Goal: Task Accomplishment & Management: Manage account settings

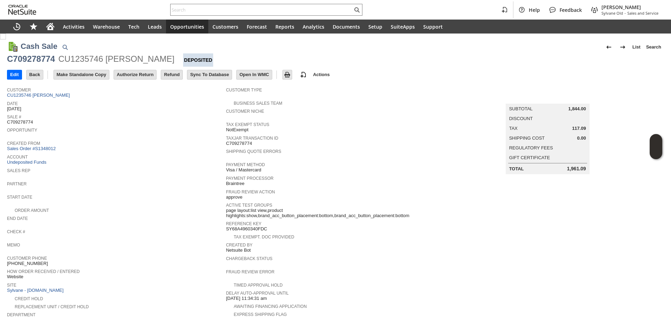
click at [126, 68] on td "Authorize Return" at bounding box center [137, 74] width 47 height 13
click at [122, 75] on input "Authorize Return" at bounding box center [135, 74] width 42 height 9
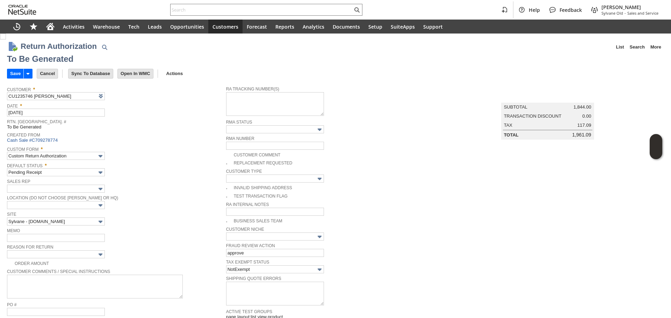
scroll to position [346, 0]
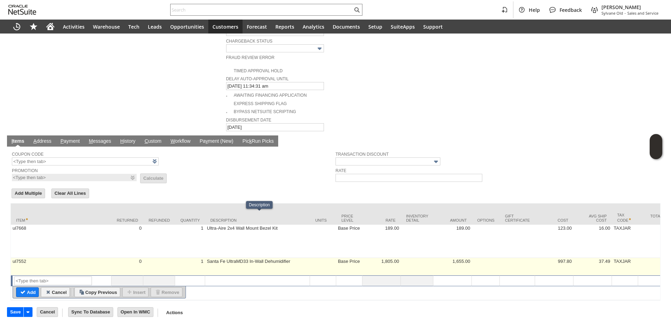
click at [257, 258] on td "Santa Fe UltraMD33 In-Wall Dehumidifier" at bounding box center [257, 266] width 105 height 17
type textarea "Santa Fe UltraMD33 In-Wall Dehumidifier"
type input "OK"
type input "Make Copy"
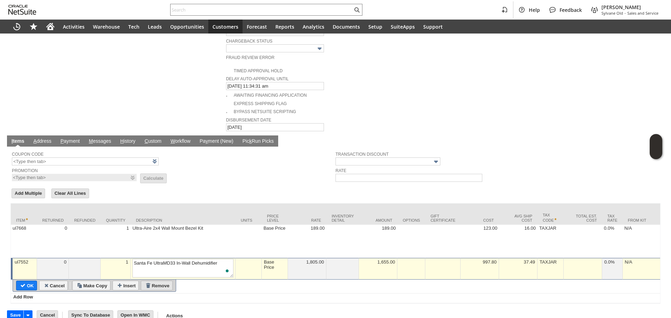
click at [160, 281] on input "Remove" at bounding box center [156, 285] width 31 height 9
type input "Add"
type input "Copy Previous"
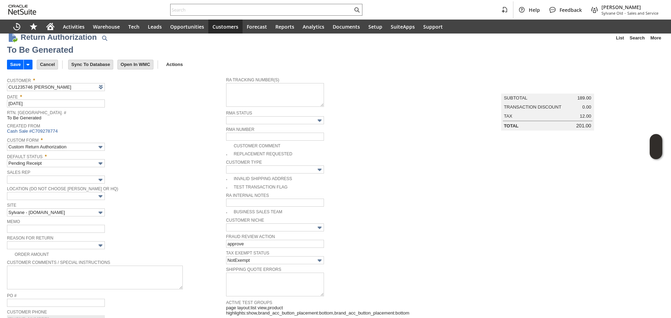
scroll to position [0, 0]
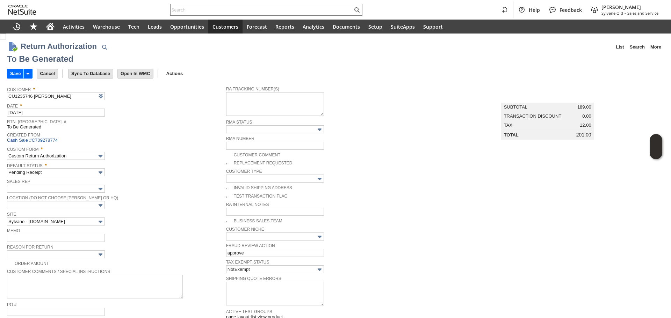
click at [83, 259] on div "Order Amount" at bounding box center [116, 262] width 219 height 7
click at [83, 255] on input "text" at bounding box center [56, 254] width 98 height 8
click at [97, 251] on img at bounding box center [100, 255] width 8 height 8
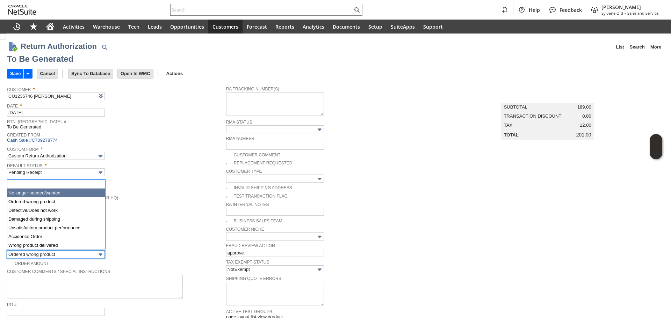
type input "No longer needed/wanted"
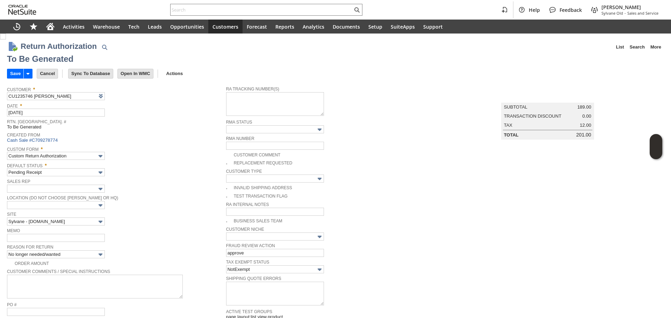
click at [168, 190] on div "Sales Rep" at bounding box center [114, 185] width 215 height 16
click at [17, 75] on input "Save" at bounding box center [15, 73] width 16 height 9
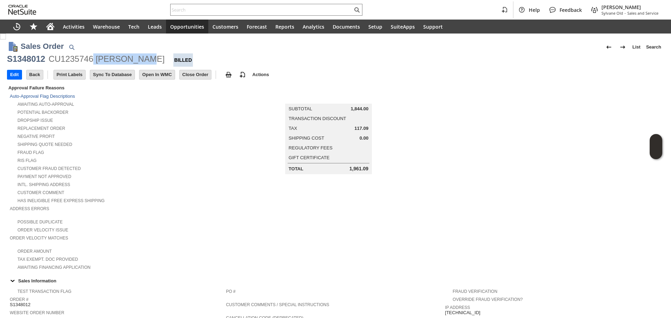
copy div "[PERSON_NAME]"
drag, startPoint x: 139, startPoint y: 59, endPoint x: 95, endPoint y: 58, distance: 44.7
click at [95, 58] on div "S1348012 CU1235746 john phelan Billed" at bounding box center [335, 59] width 657 height 13
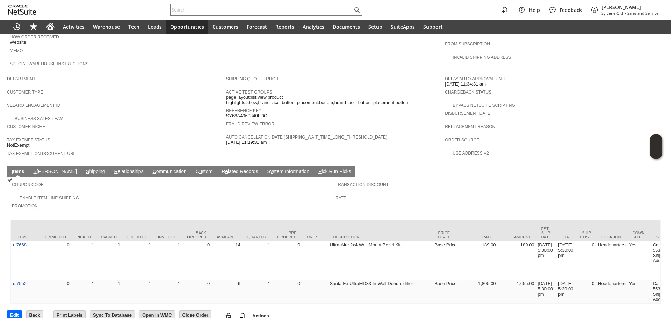
click at [84, 169] on link "S hipping" at bounding box center [95, 172] width 23 height 7
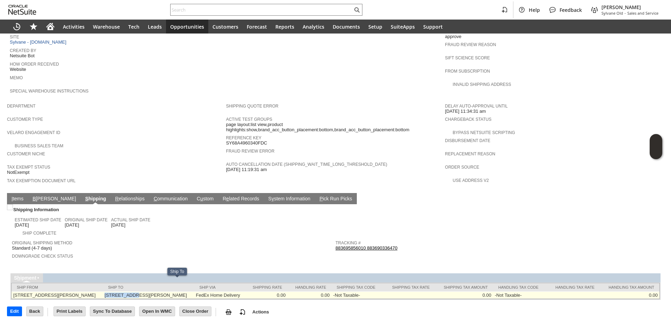
copy td "[STREET_ADDRESS][PERSON_NAME]"
drag, startPoint x: 124, startPoint y: 280, endPoint x: 154, endPoint y: 281, distance: 30.0
click at [154, 292] on td "65 TERRY RD HARTFORD CT 06105-1110 United States" at bounding box center [148, 295] width 91 height 7
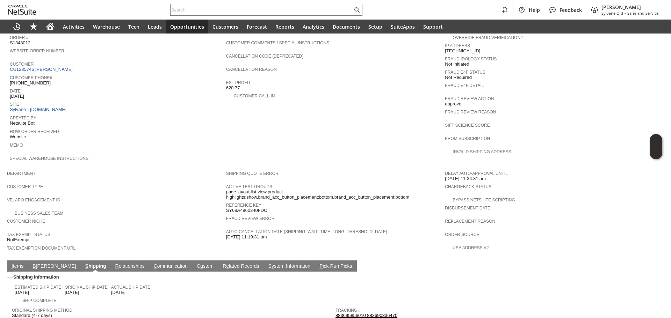
scroll to position [225, 0]
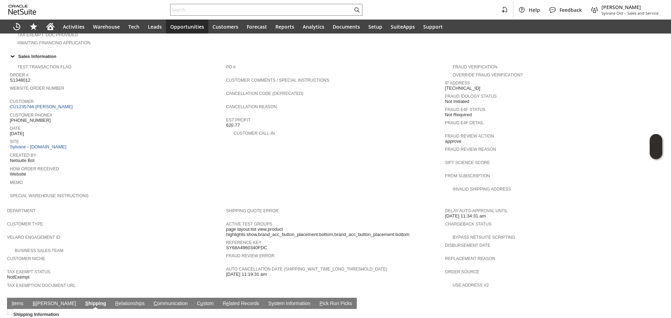
click at [34, 118] on span "[PHONE_NUMBER]" at bounding box center [30, 121] width 41 height 6
copy span "1180"
copy tbody "[PHONE_NUMBER]"
click at [34, 118] on span "[PHONE_NUMBER]" at bounding box center [30, 121] width 41 height 6
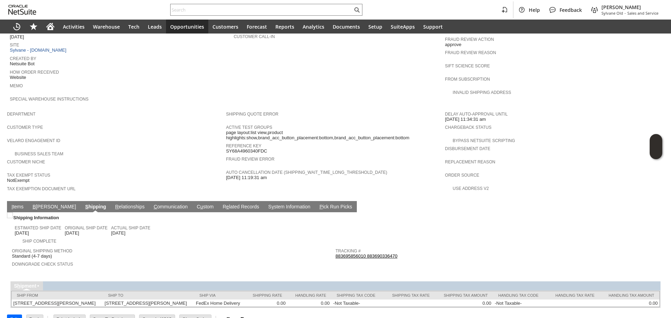
scroll to position [329, 0]
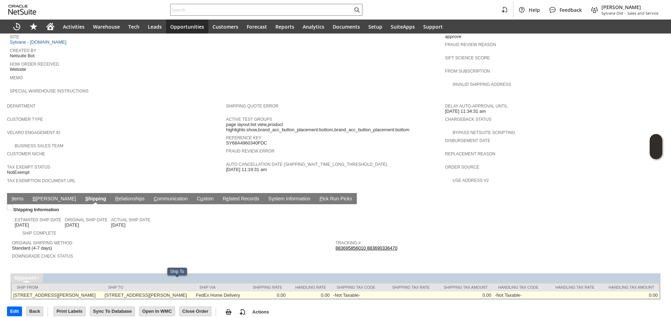
click at [191, 292] on td "65 TERRY RD HARTFORD CT 06105-1110 United States" at bounding box center [148, 295] width 91 height 7
copy td "06105"
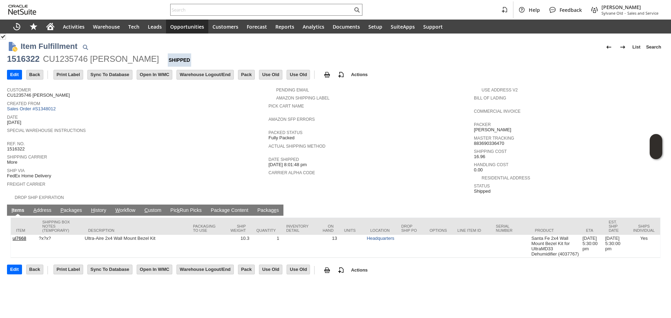
click at [73, 207] on link "P ackages" at bounding box center [71, 210] width 25 height 7
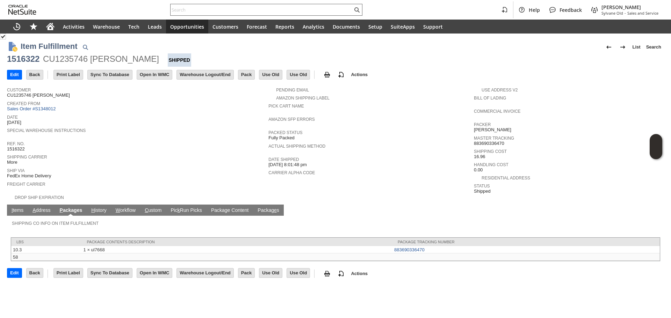
click at [224, 15] on div at bounding box center [266, 10] width 192 height 12
click at [230, 9] on input "text" at bounding box center [261, 10] width 182 height 8
paste input "9376421922"
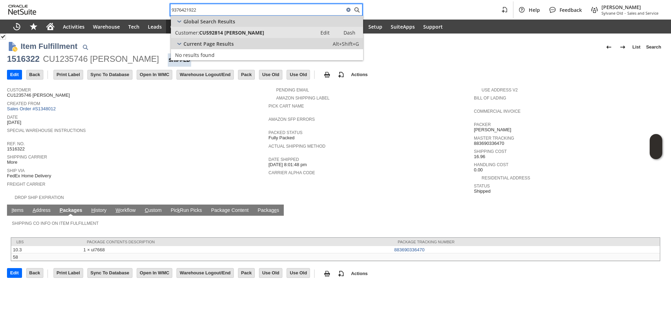
type input "9376421922"
click at [247, 35] on span "CU592814 Keith Spyker" at bounding box center [231, 32] width 65 height 7
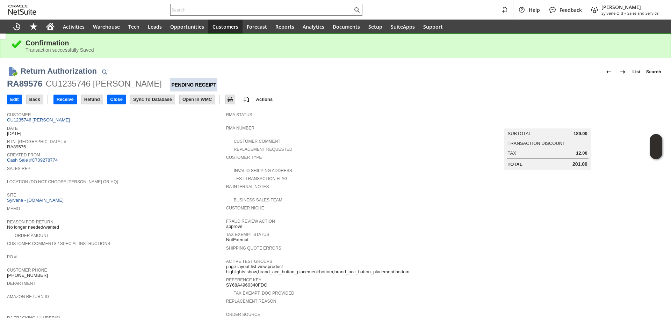
click at [34, 87] on div "RA89576" at bounding box center [24, 83] width 35 height 11
copy div "RA89576"
click at [8, 101] on input "Edit" at bounding box center [14, 99] width 14 height 9
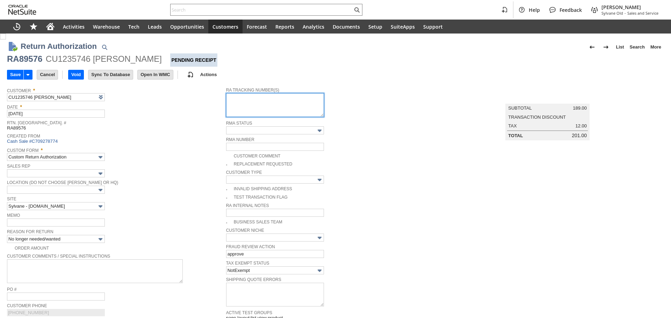
click at [240, 112] on textarea at bounding box center [275, 105] width 98 height 24
paste textarea "791930986424"
type textarea "791930986424"
click at [189, 131] on div "Rtn. Auth. # RA89576" at bounding box center [114, 124] width 215 height 13
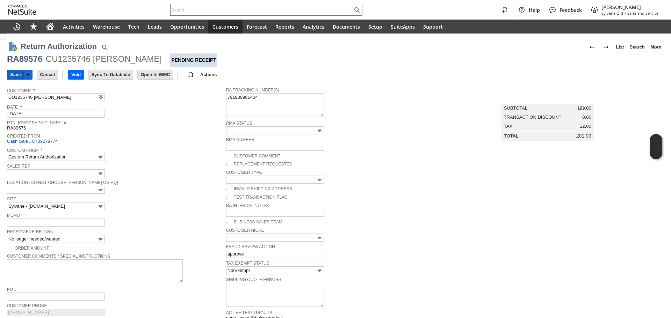
click at [9, 75] on input "Save" at bounding box center [15, 74] width 16 height 9
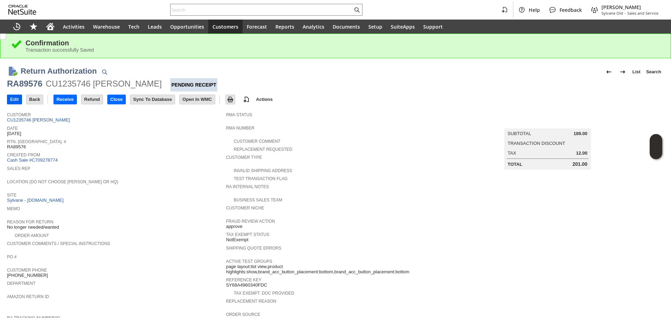
click at [8, 99] on input "Edit" at bounding box center [14, 99] width 14 height 9
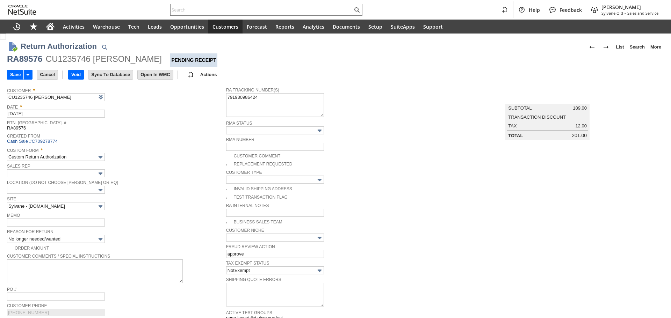
type input "Add"
type input "Copy Previous"
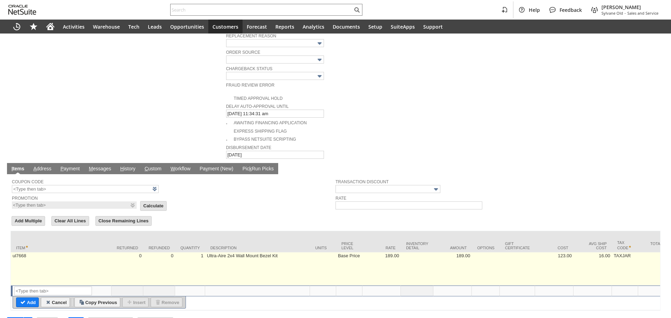
scroll to position [331, 0]
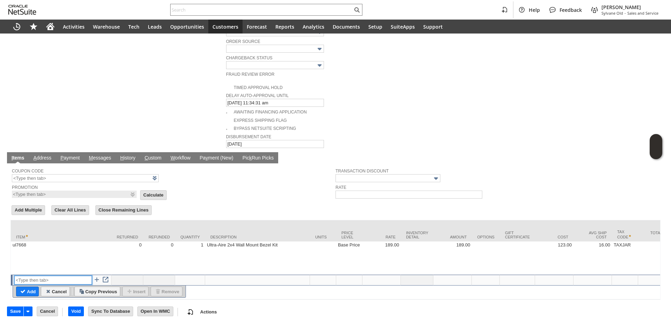
click at [74, 276] on input "text" at bounding box center [53, 280] width 78 height 9
type input "e"
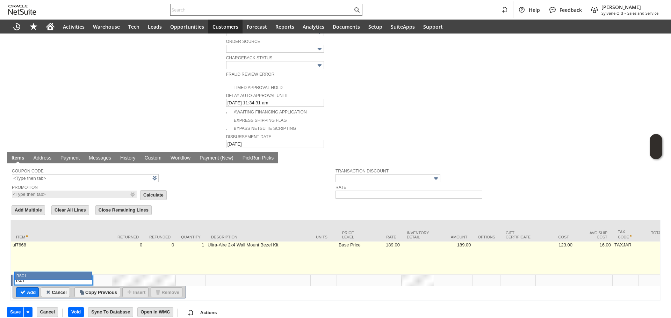
type input "RSC1"
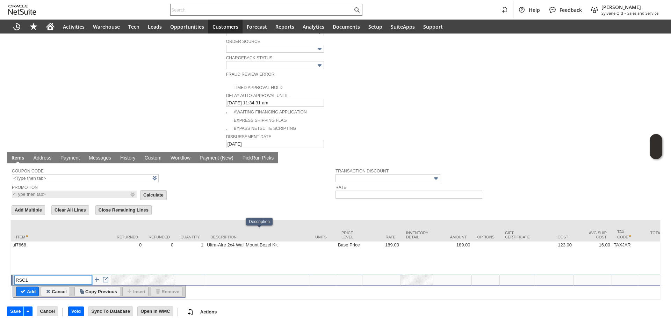
type input "Disco...rice"
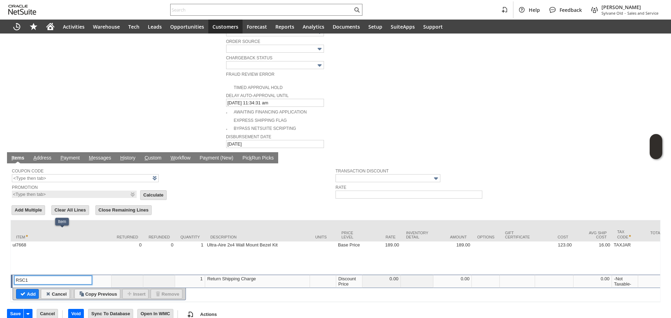
type input "RSC1"
click at [345, 276] on div "Discount Price" at bounding box center [349, 281] width 22 height 11
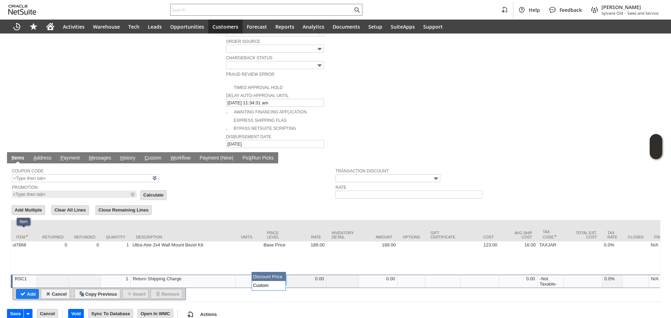
scroll to position [0, 0]
click at [281, 276] on img at bounding box center [281, 280] width 8 height 8
type input "Custom"
click at [301, 275] on td at bounding box center [307, 281] width 38 height 13
type input "-14.42"
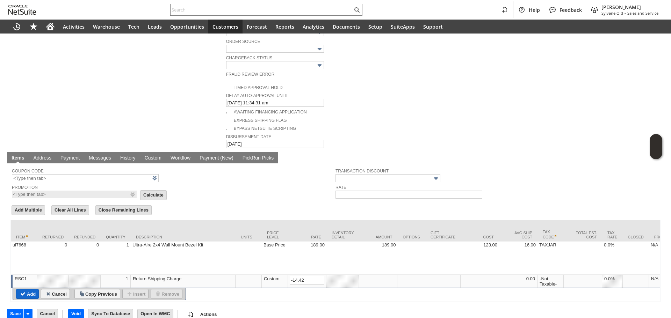
click at [31, 290] on input "Add" at bounding box center [27, 294] width 22 height 9
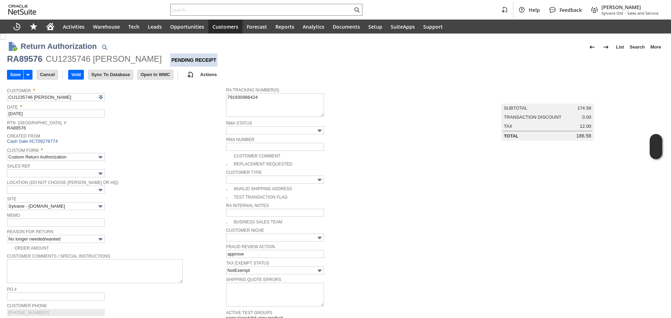
click at [21, 81] on div "Save Save Save & New Save & Print Save & Email Cancel Void" at bounding box center [335, 75] width 657 height 17
click at [12, 73] on input "Save" at bounding box center [15, 74] width 16 height 9
